Goal: Task Accomplishment & Management: Manage account settings

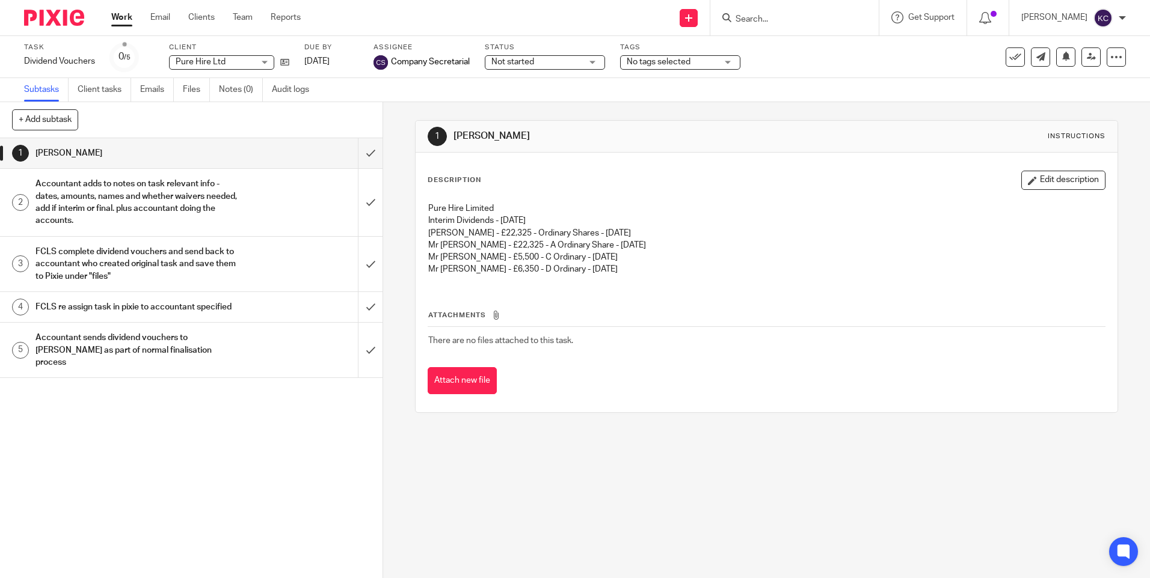
click at [122, 17] on link "Work" at bounding box center [121, 17] width 21 height 12
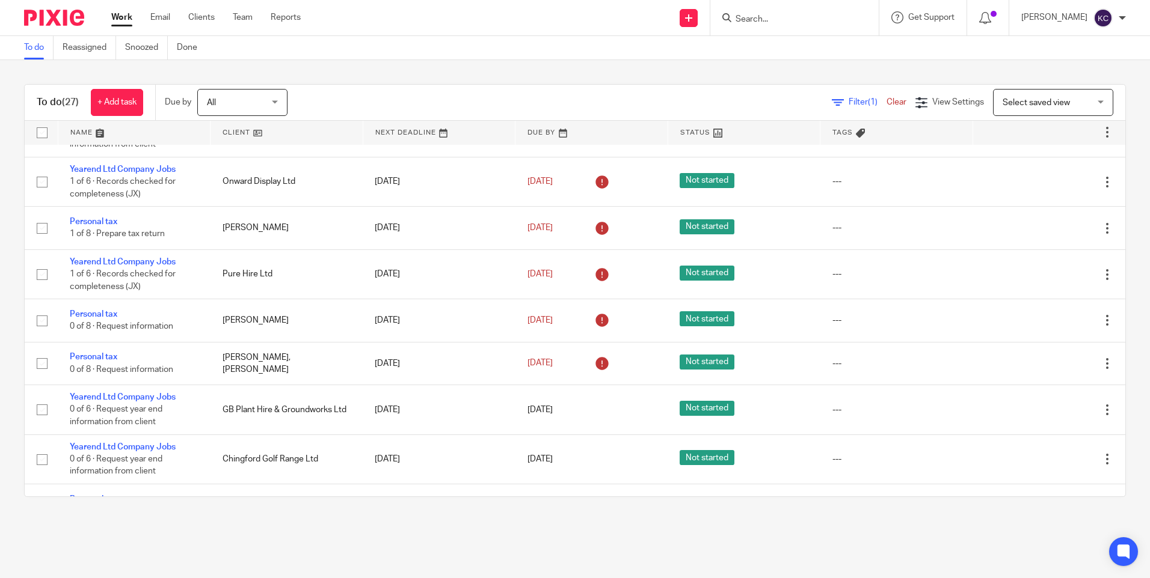
scroll to position [352, 0]
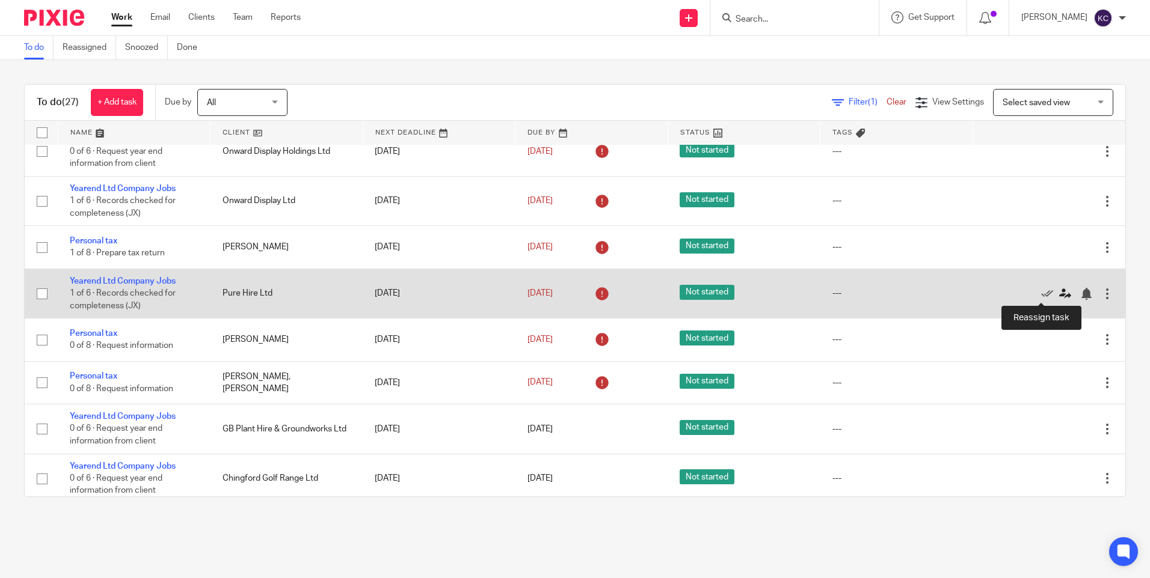
click at [1059, 292] on icon at bounding box center [1065, 294] width 12 height 12
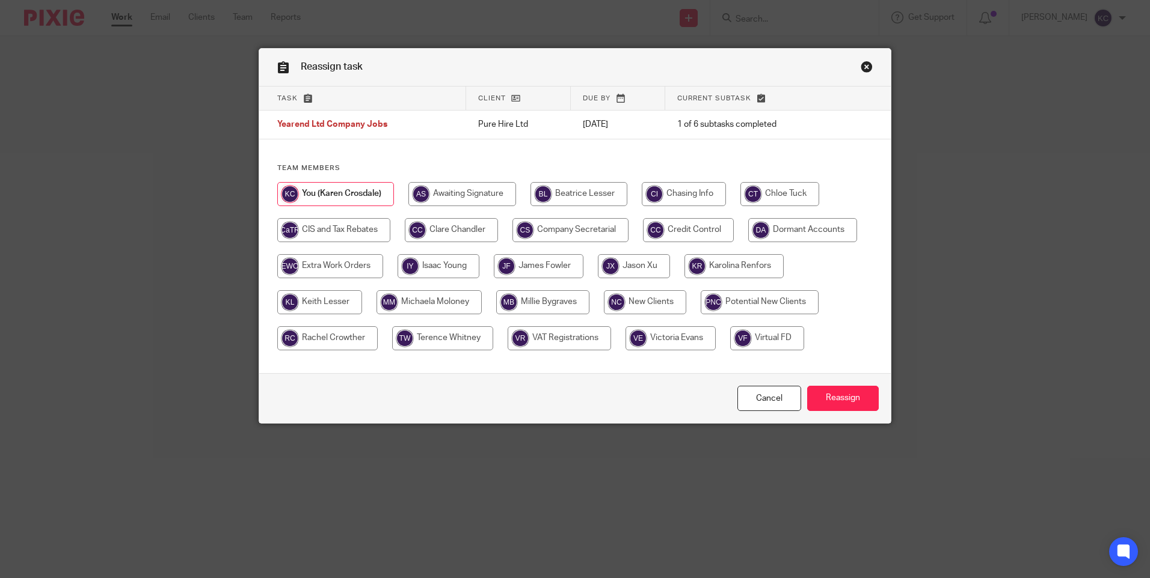
click at [462, 230] on input "radio" at bounding box center [451, 230] width 93 height 24
radio input "true"
click at [833, 393] on input "Reassign" at bounding box center [843, 399] width 72 height 26
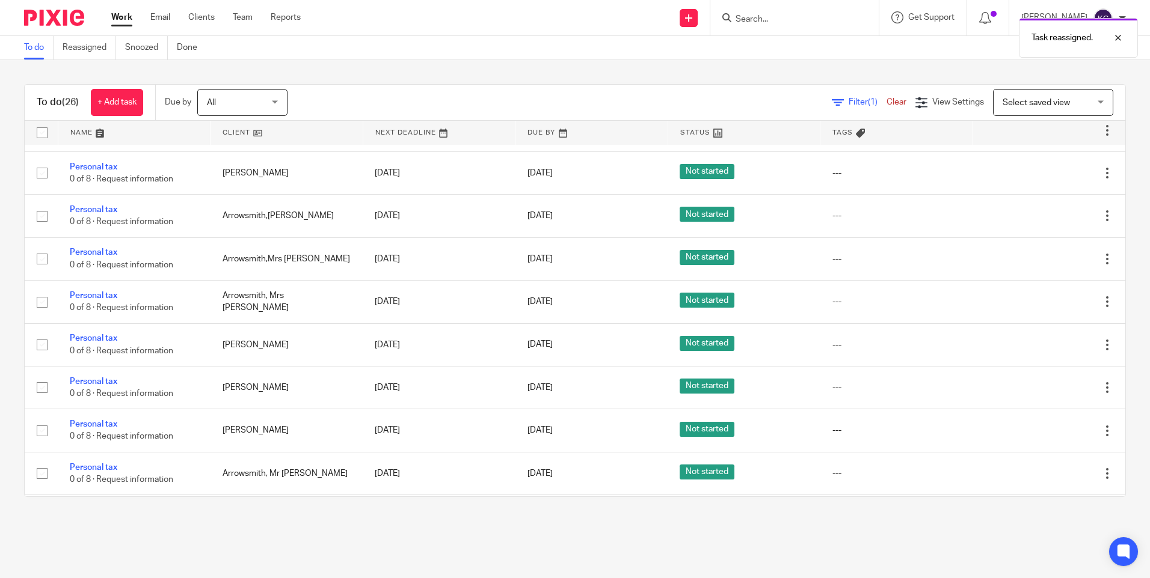
scroll to position [789, 0]
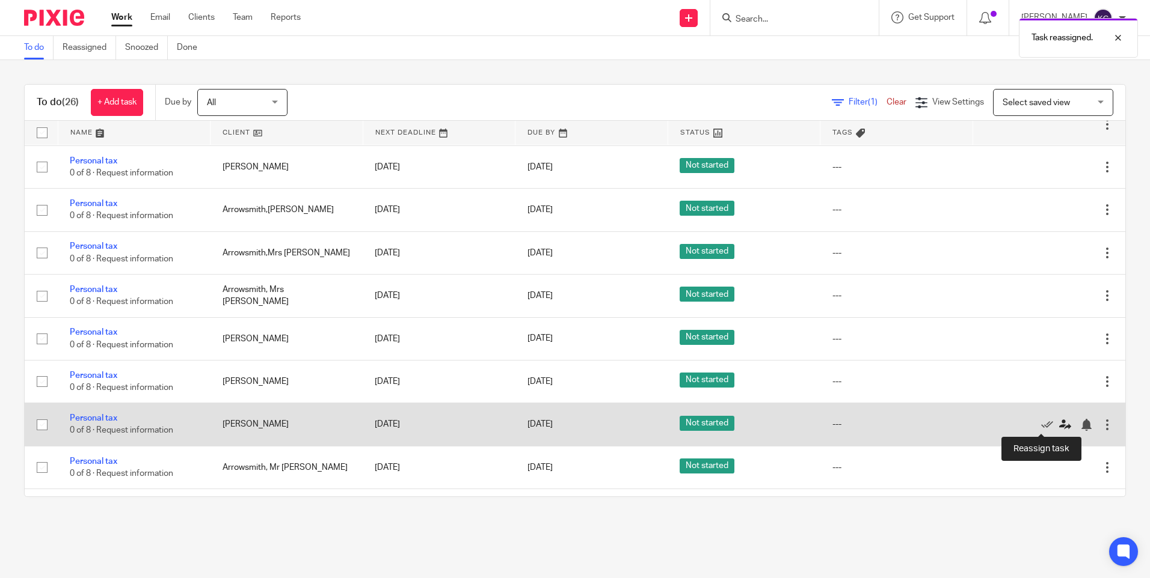
click at [1059, 425] on icon at bounding box center [1065, 425] width 12 height 12
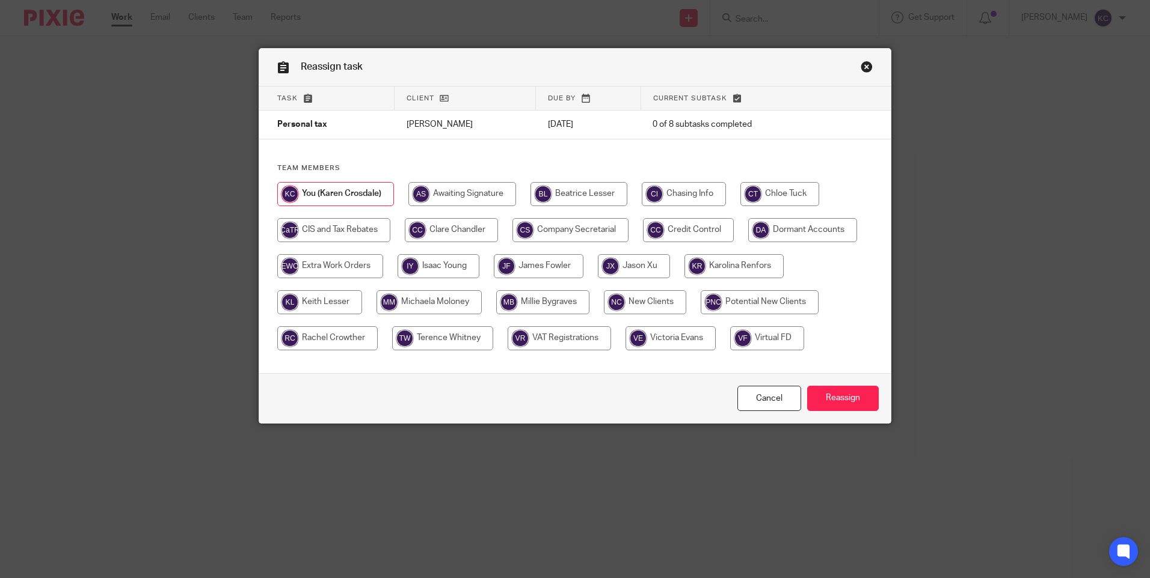
click at [448, 231] on input "radio" at bounding box center [451, 230] width 93 height 24
radio input "true"
click at [842, 397] on input "Reassign" at bounding box center [843, 399] width 72 height 26
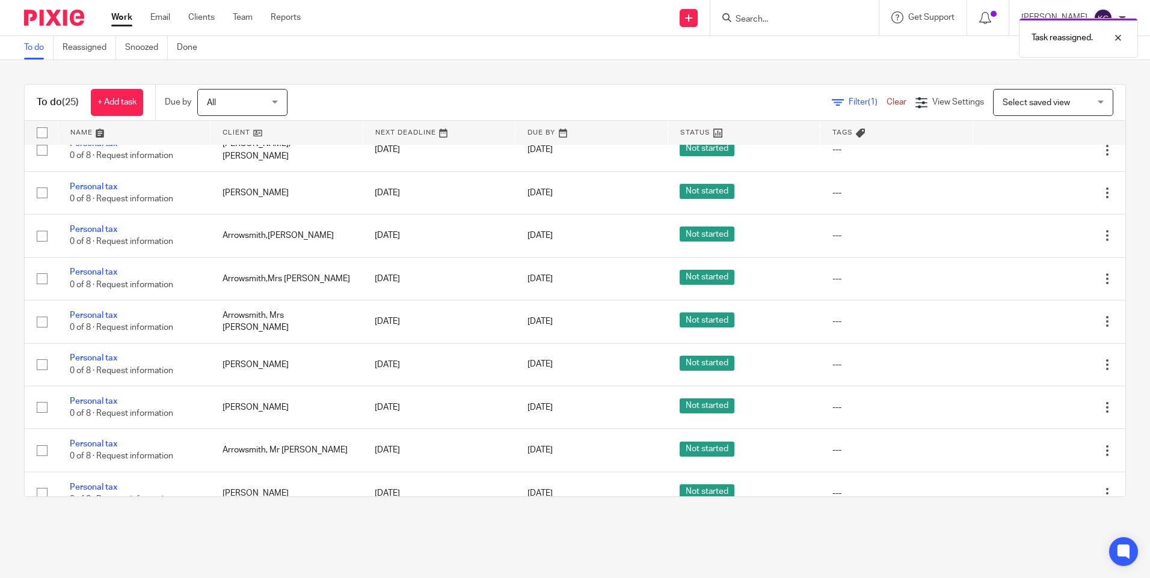
scroll to position [775, 0]
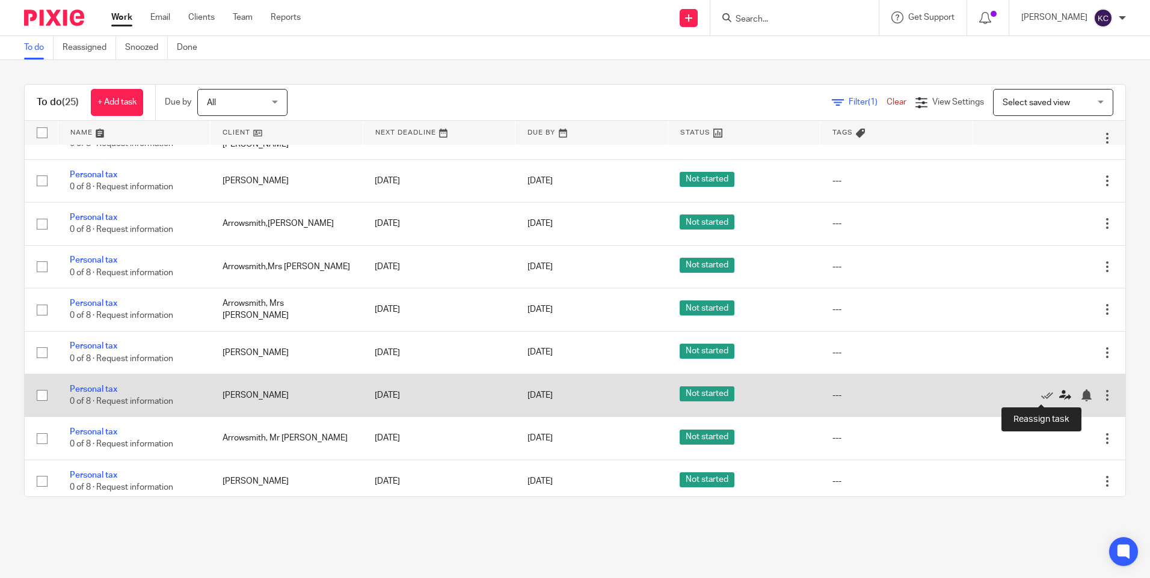
click at [1059, 394] on icon at bounding box center [1065, 396] width 12 height 12
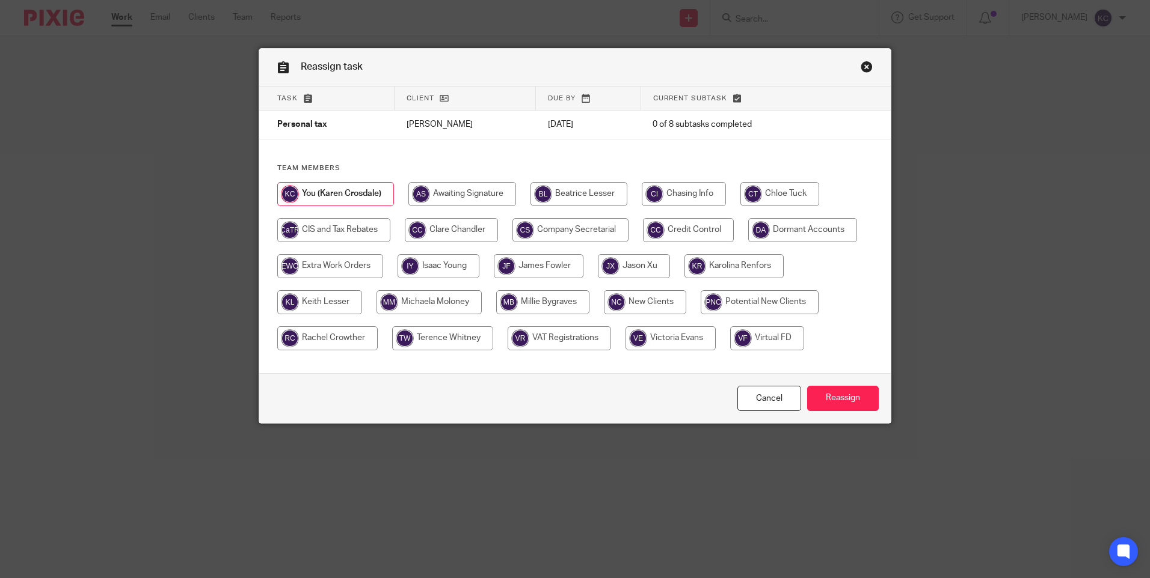
click at [455, 233] on input "radio" at bounding box center [451, 230] width 93 height 24
radio input "true"
click at [833, 394] on input "Reassign" at bounding box center [843, 399] width 72 height 26
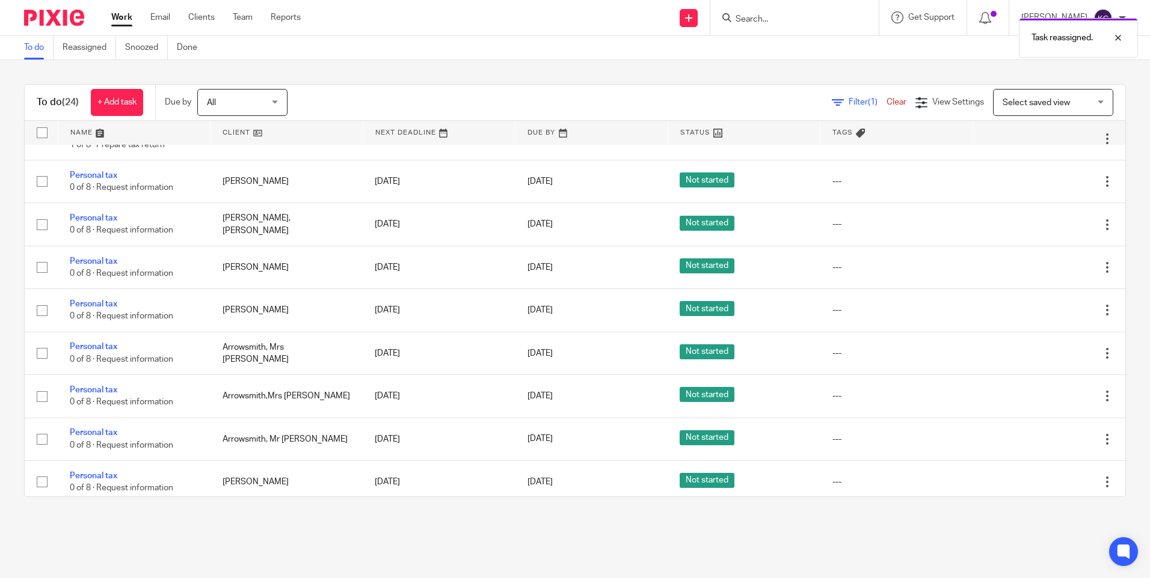
scroll to position [738, 0]
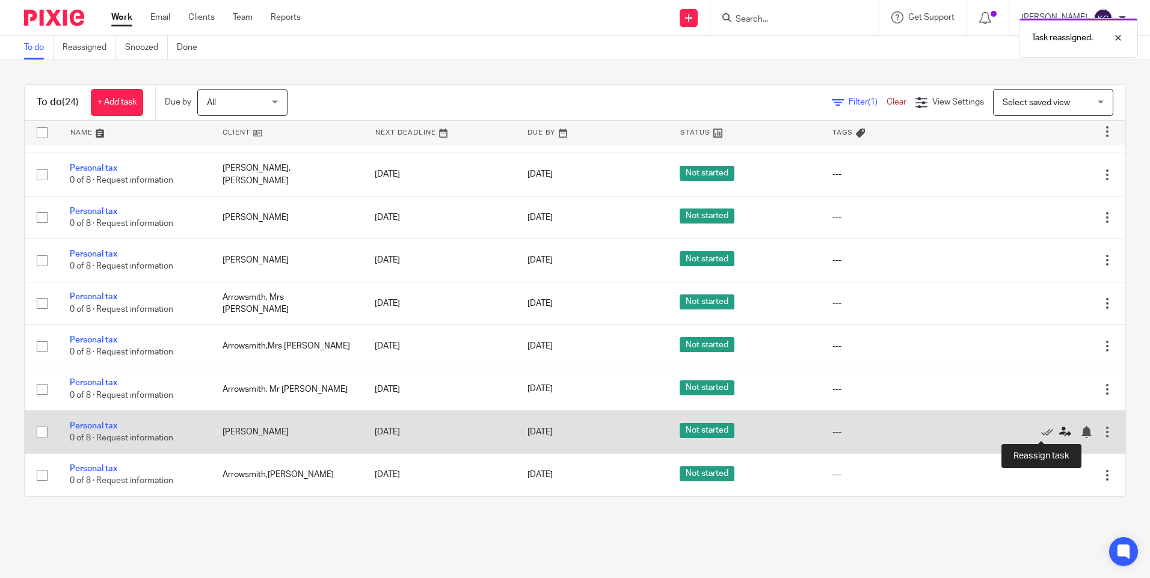
click at [1059, 431] on icon at bounding box center [1065, 432] width 12 height 12
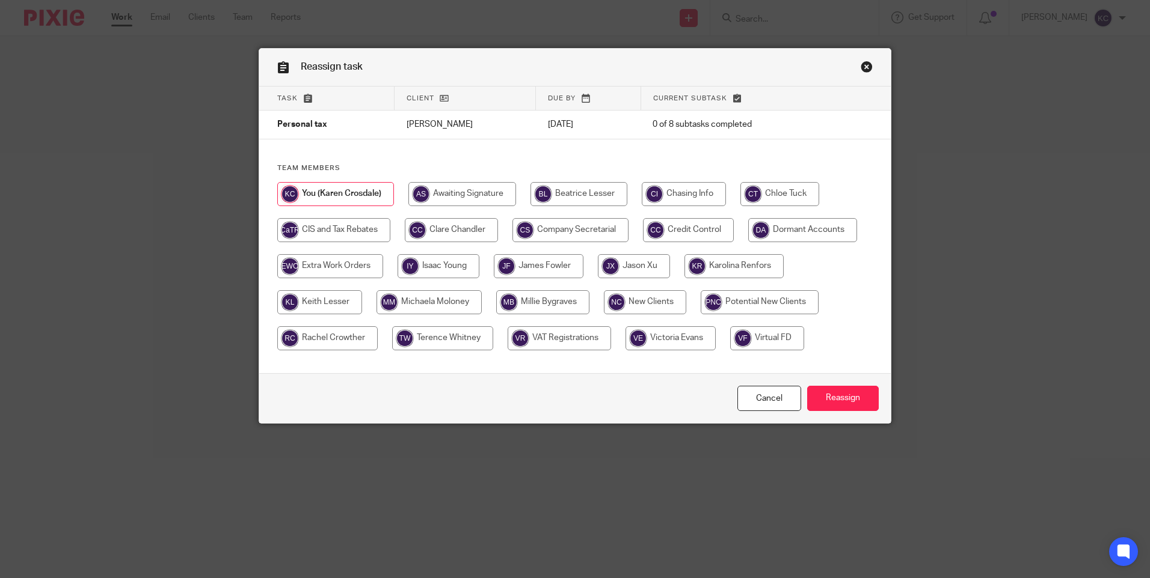
drag, startPoint x: 442, startPoint y: 227, endPoint x: 456, endPoint y: 237, distance: 17.7
click at [443, 228] on input "radio" at bounding box center [451, 230] width 93 height 24
radio input "true"
click at [849, 396] on input "Reassign" at bounding box center [843, 399] width 72 height 26
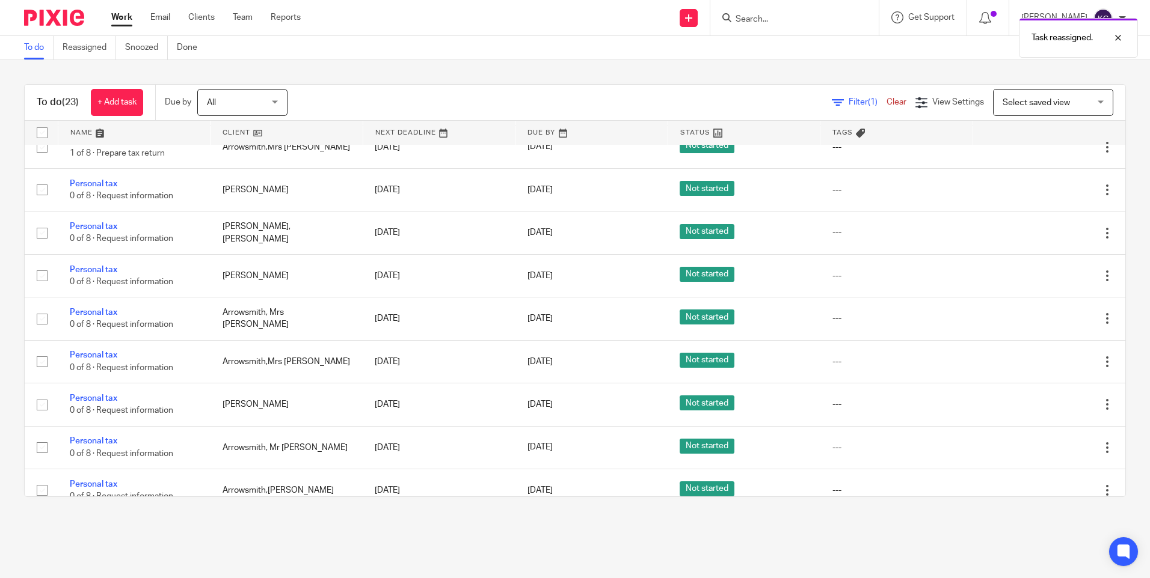
scroll to position [695, 0]
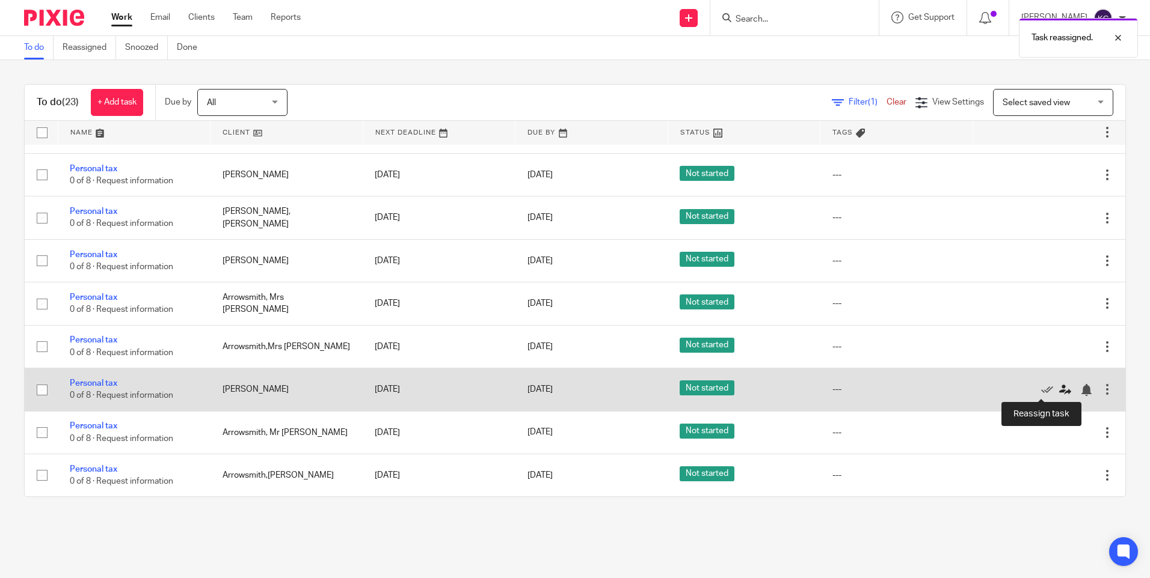
click at [1059, 388] on icon at bounding box center [1065, 390] width 12 height 12
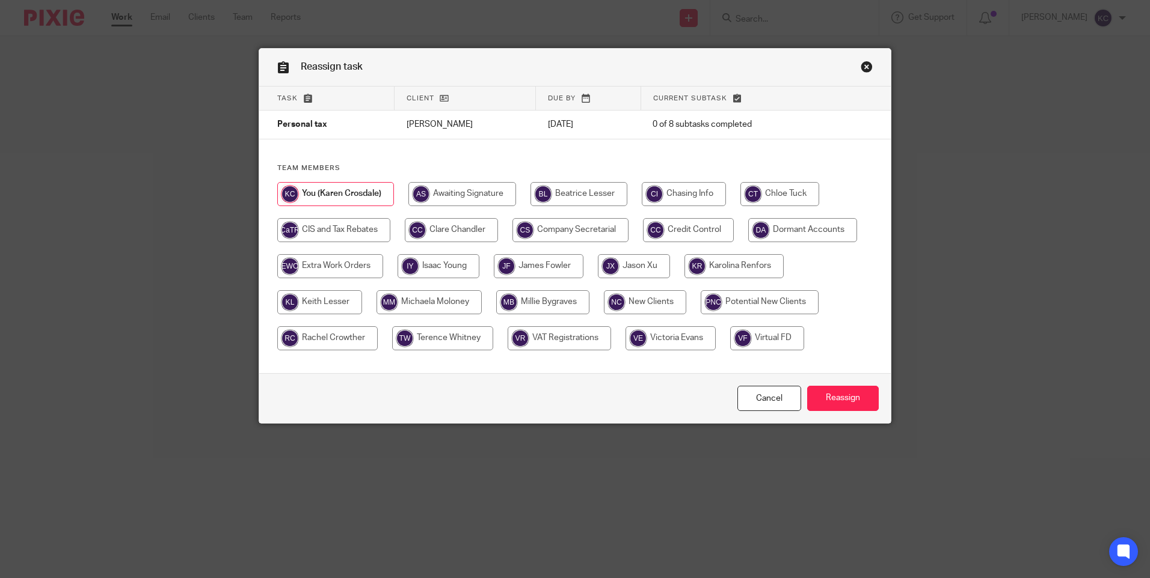
click at [440, 235] on input "radio" at bounding box center [451, 230] width 93 height 24
radio input "true"
drag, startPoint x: 839, startPoint y: 396, endPoint x: 857, endPoint y: 396, distance: 18.0
click at [839, 397] on input "Reassign" at bounding box center [843, 399] width 72 height 26
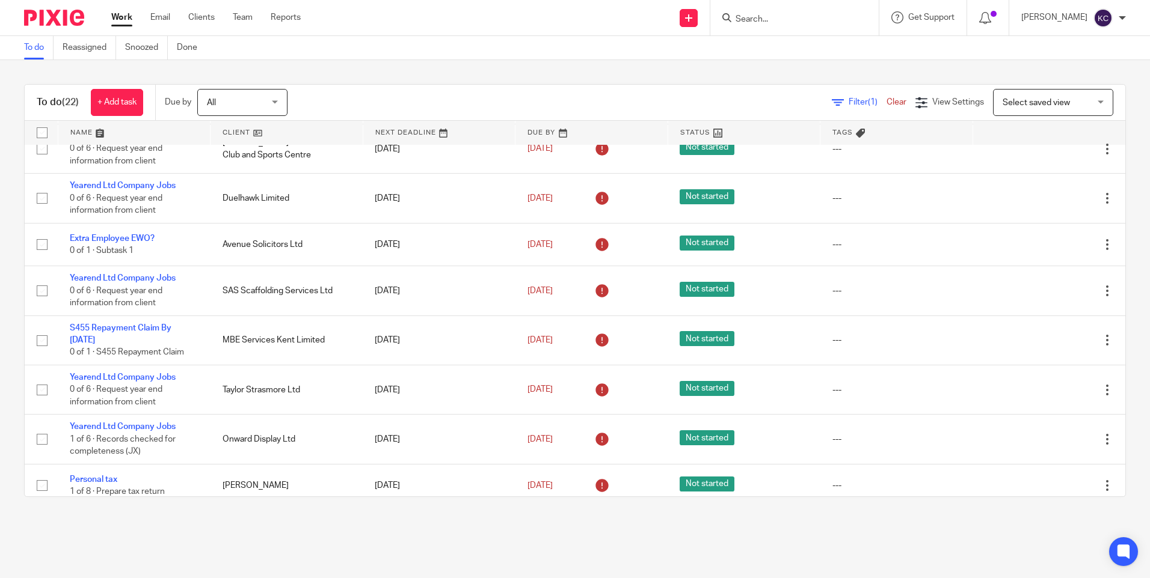
scroll to position [474, 0]
